Goal: Obtain resource: Obtain resource

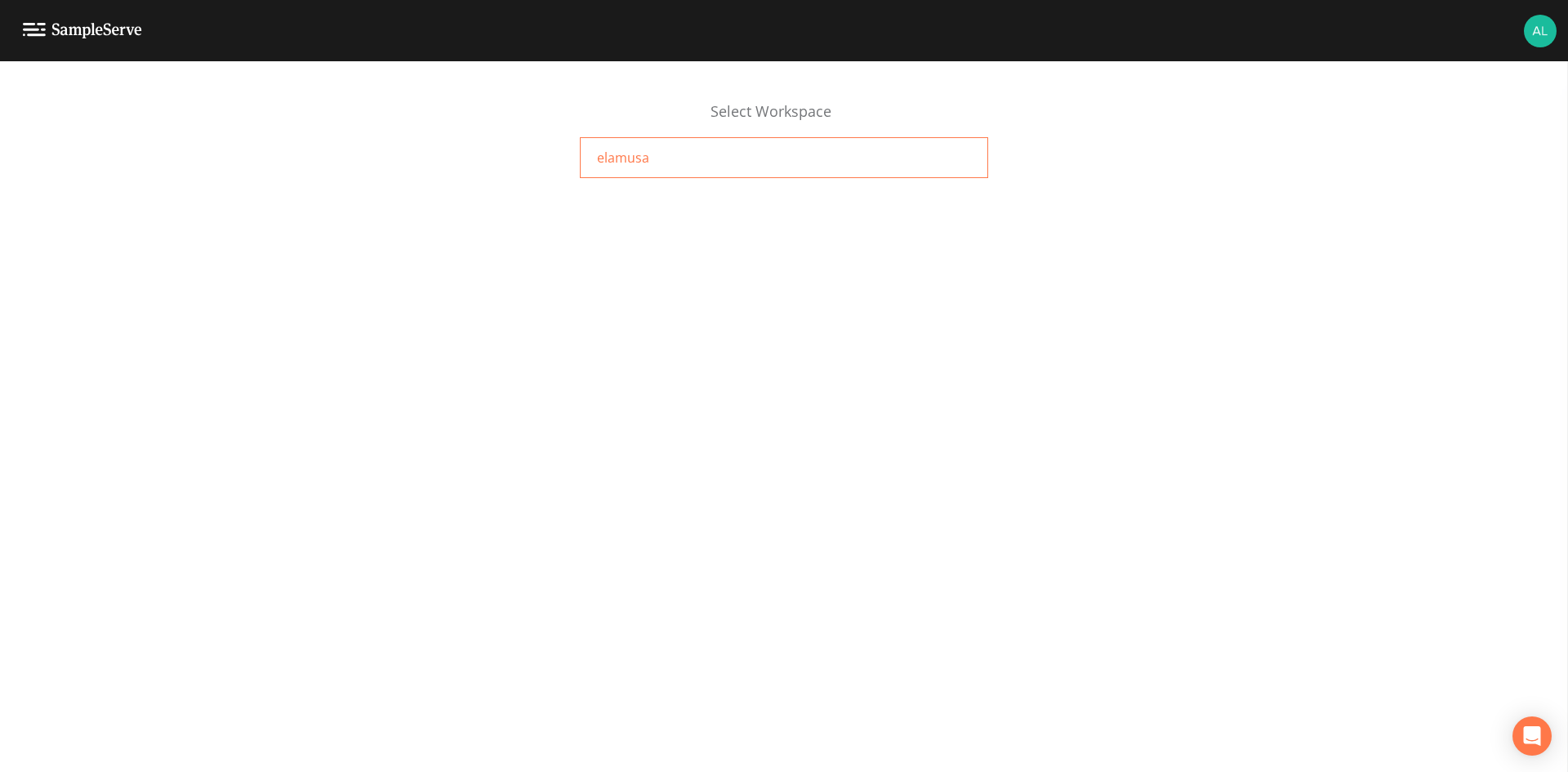
click at [710, 168] on div "elamusa" at bounding box center [784, 157] width 408 height 41
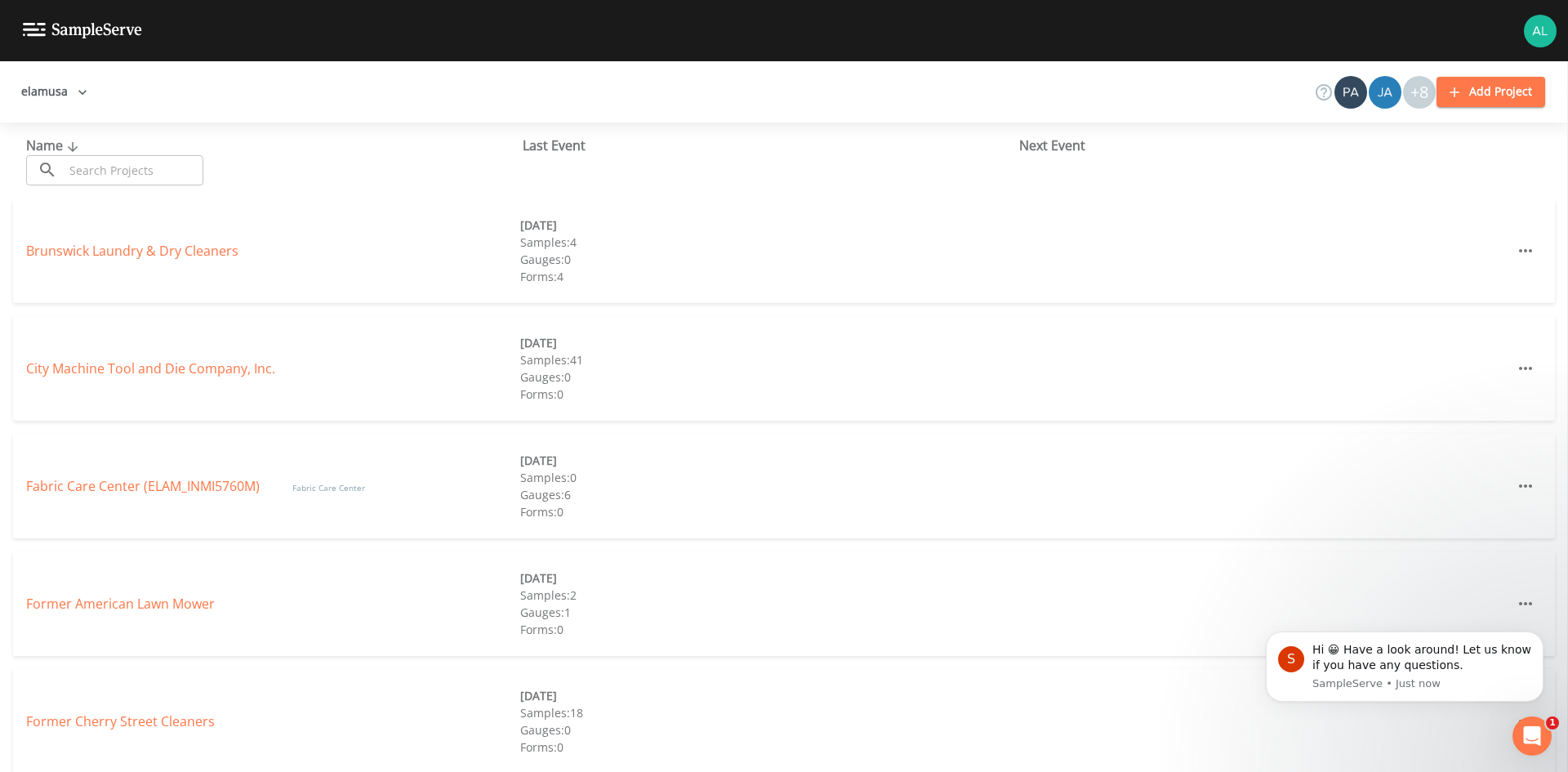
click at [156, 502] on div "Fabric Care Center (ELAM_INMI5760M) Fabric Care Center 10/09/2025 Samples: 0 Ga…" at bounding box center [784, 486] width 1542 height 105
click at [169, 492] on link "Fabric Care Center (ELAM_INMI5760M)" at bounding box center [142, 486] width 233 height 18
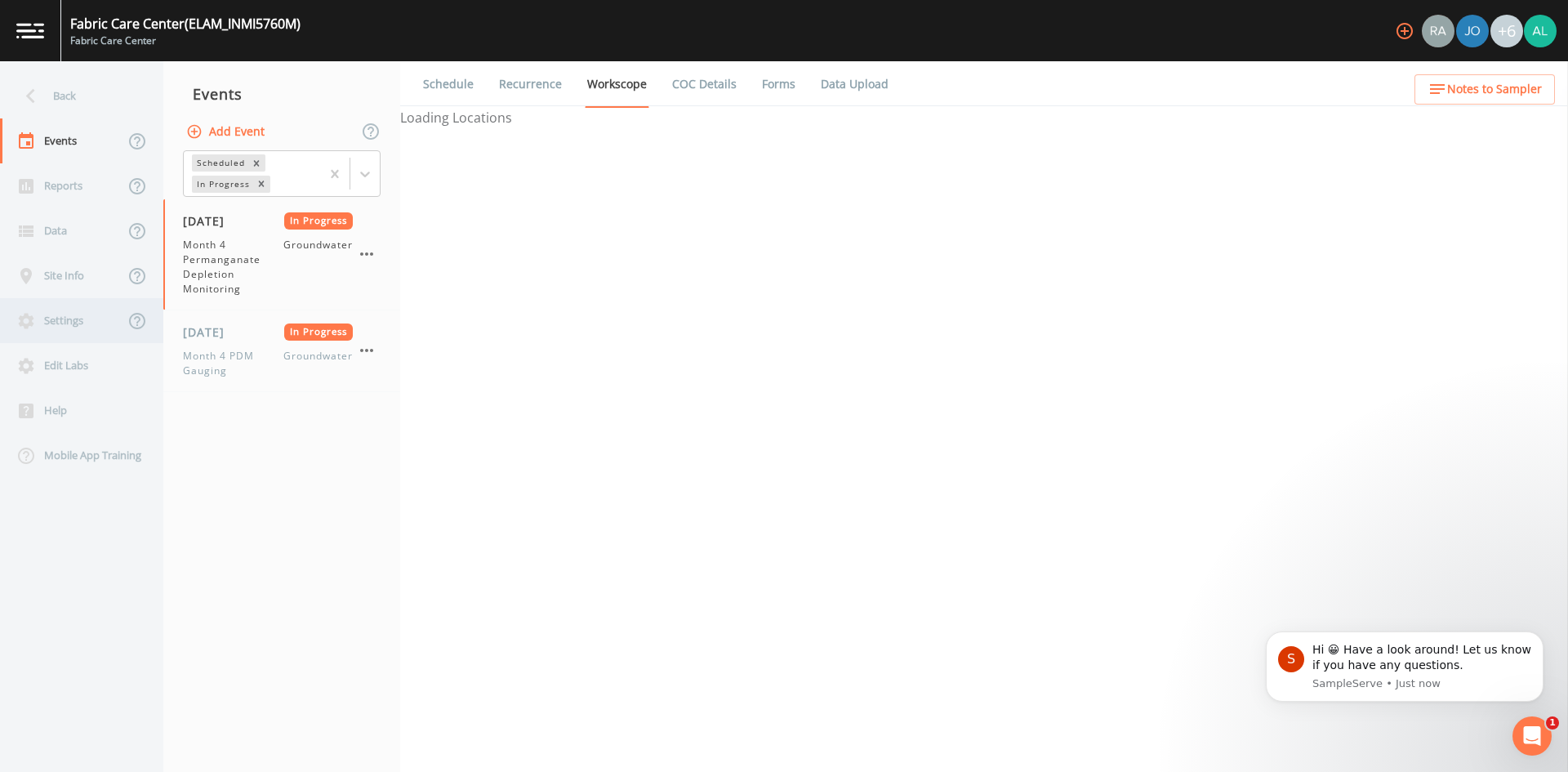
select select "4f082be6-97a7-4f70-a81f-c26a4e896ad7"
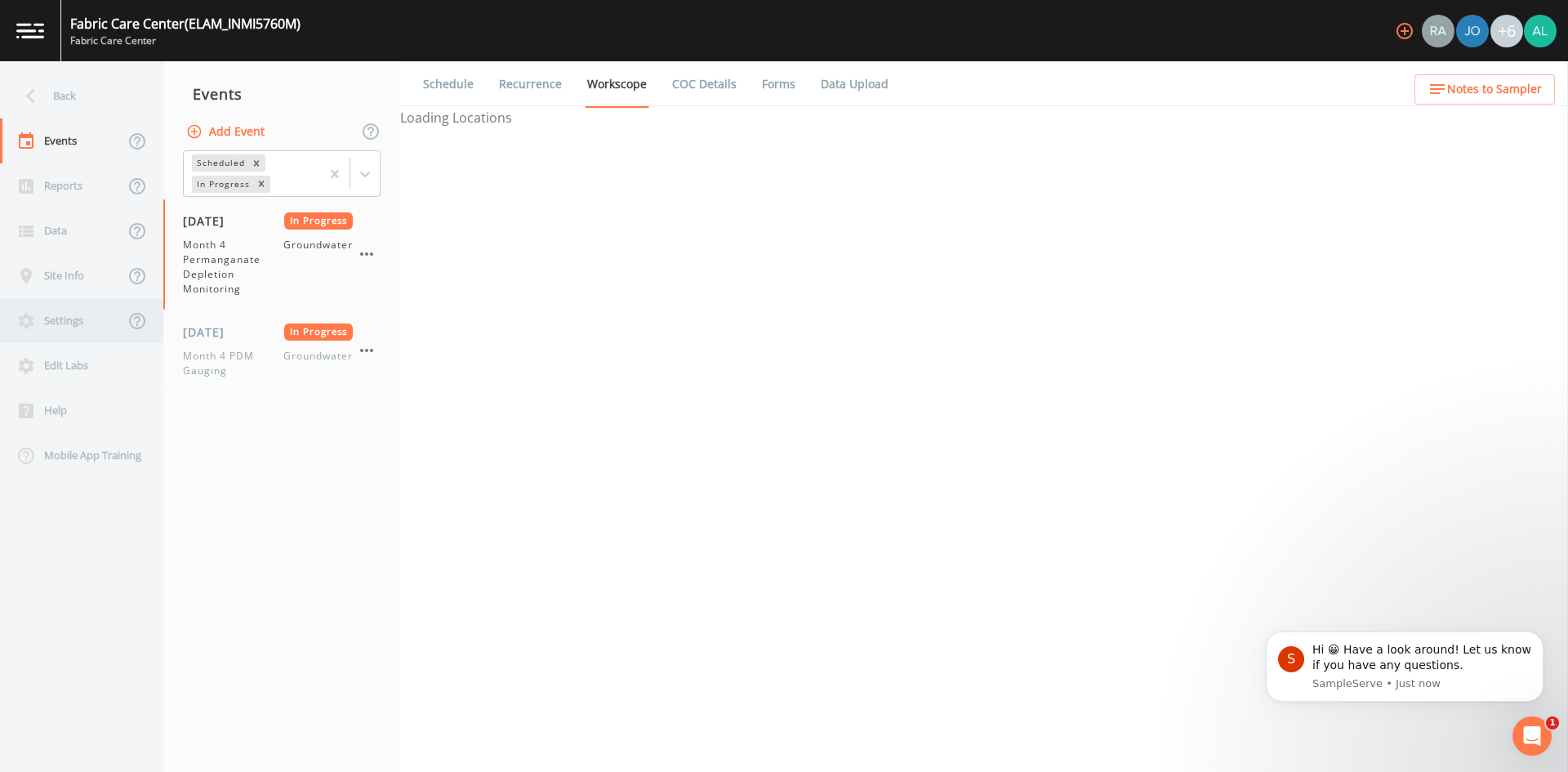
select select "4f082be6-97a7-4f70-a81f-c26a4e896ad7"
select select "0609984c-bae0-4cba-86ad-757e8d1be609"
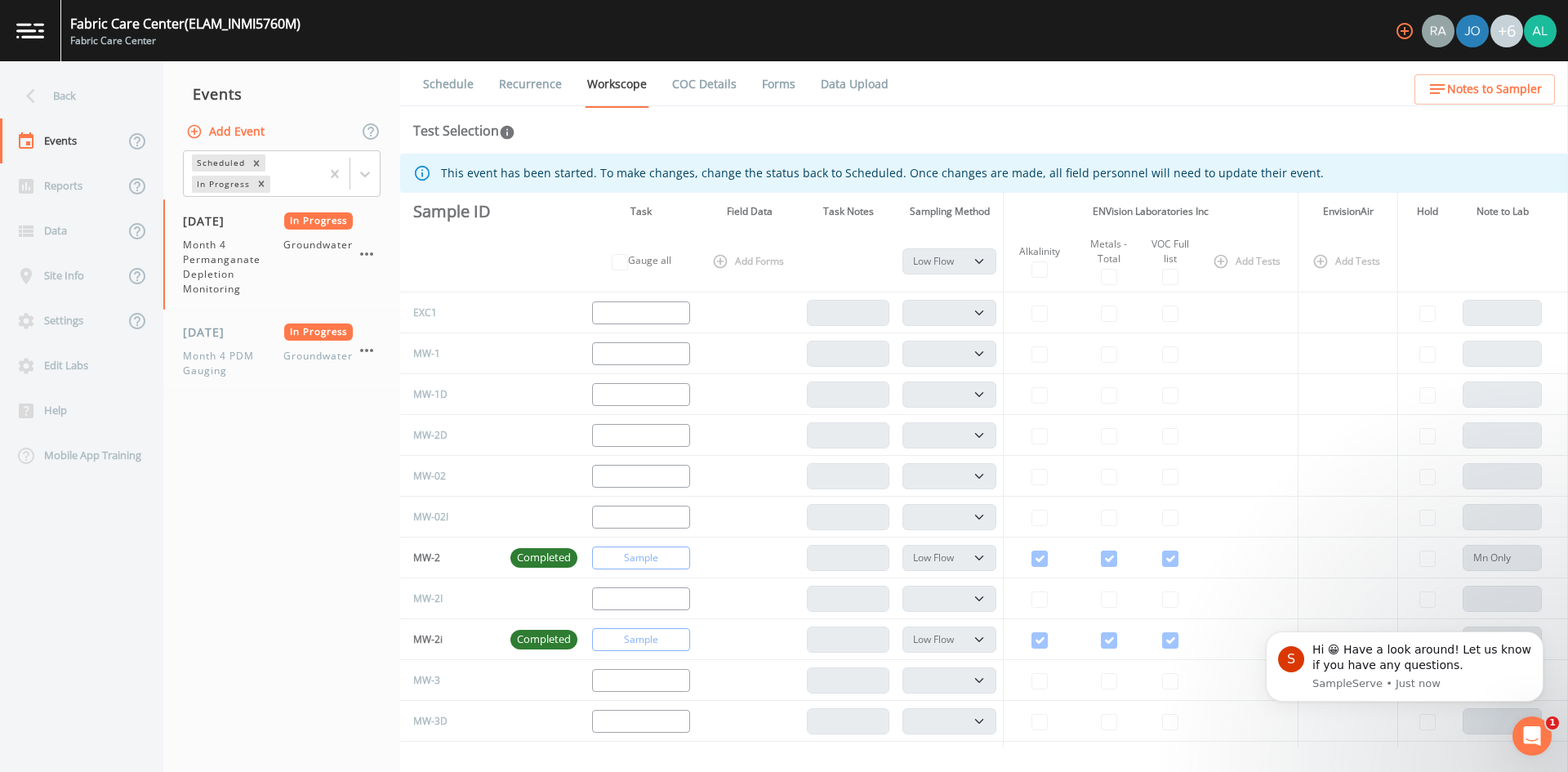
click at [866, 84] on link "Data Upload" at bounding box center [855, 83] width 73 height 45
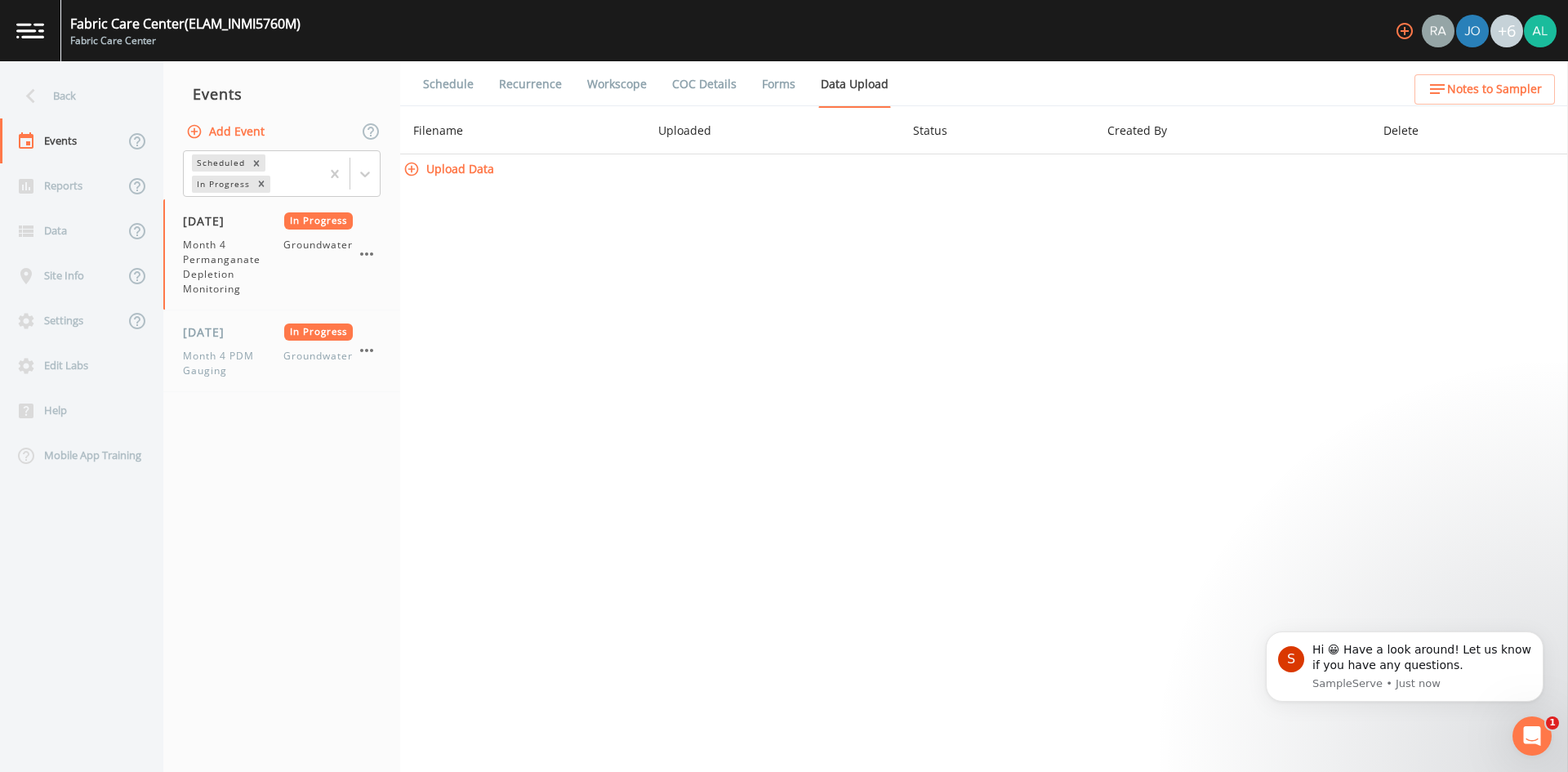
click at [750, 86] on li "Forms" at bounding box center [769, 83] width 59 height 45
click at [772, 86] on link "Forms" at bounding box center [778, 83] width 38 height 45
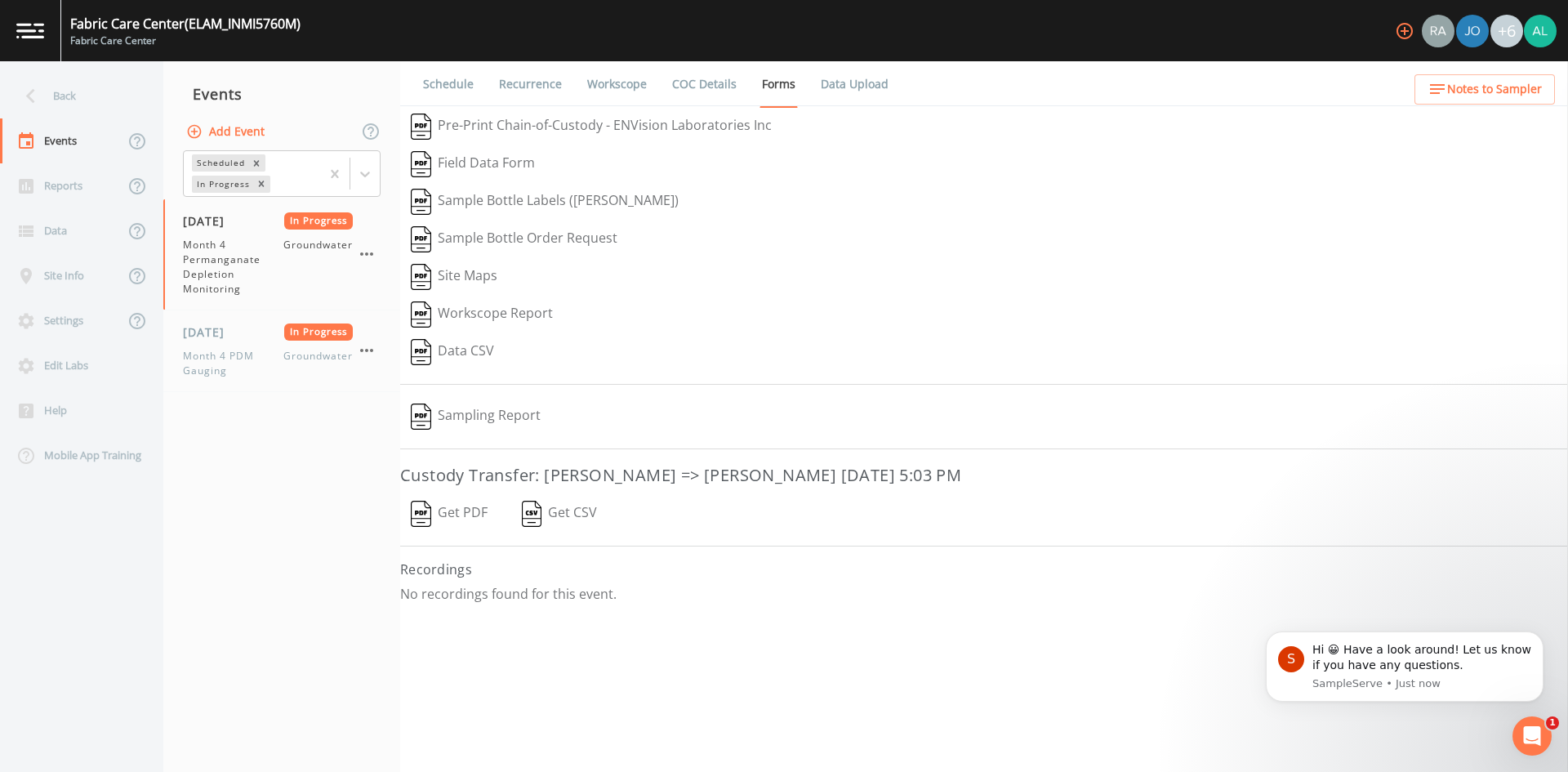
click at [439, 506] on button "Get PDF" at bounding box center [450, 514] width 98 height 38
click at [484, 411] on button "Sampling Report" at bounding box center [475, 417] width 151 height 38
click at [1536, 24] on img at bounding box center [1539, 31] width 32 height 32
click at [1451, 189] on span "Sign out" at bounding box center [1484, 184] width 122 height 19
